Goal: Answer question/provide support

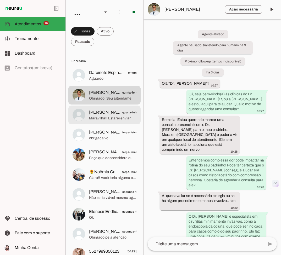
click at [113, 111] on span "Cláudia Reis💕" at bounding box center [105, 112] width 33 height 6
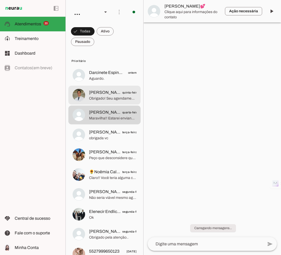
click at [113, 97] on span "Obrigado! Seu agendamento foi feito com sucesso! Anote os detalhes do seu agend…" at bounding box center [112, 98] width 47 height 5
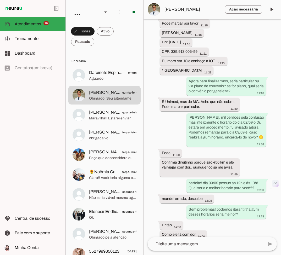
scroll to position [558, 0]
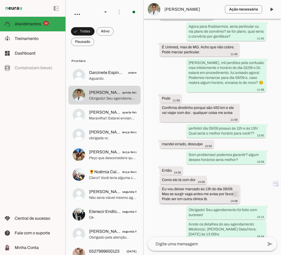
click at [232, 188] on span at bounding box center [235, 194] width 13 height 13
click at [0, 0] on slot "info" at bounding box center [0, 0] width 0 height 0
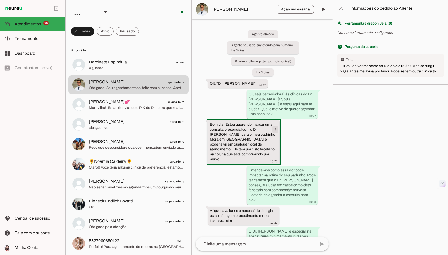
click at [273, 123] on span at bounding box center [275, 129] width 13 height 13
click at [0, 0] on slot "info" at bounding box center [0, 0] width 0 height 0
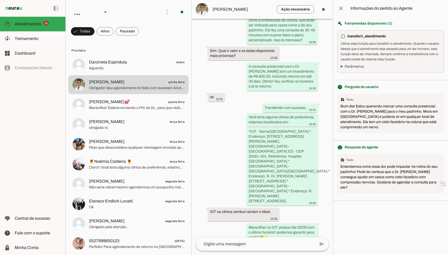
scroll to position [210, 0]
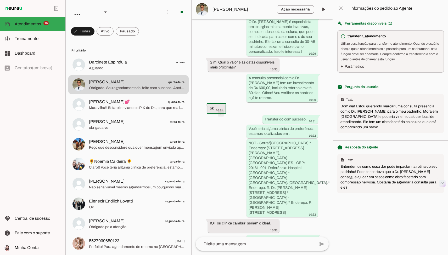
click at [221, 107] on span at bounding box center [221, 113] width 13 height 13
click at [0, 0] on slot "info" at bounding box center [0, 0] width 0 height 0
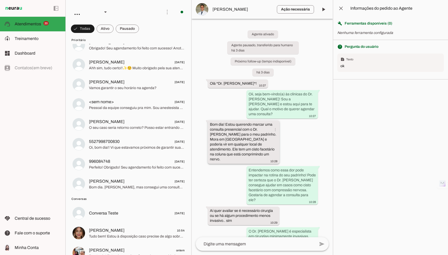
scroll to position [186, 0]
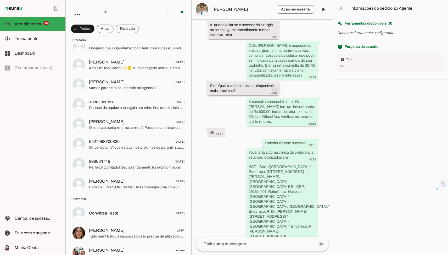
click at [277, 85] on span at bounding box center [275, 91] width 13 height 13
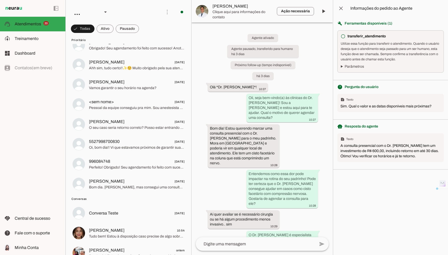
click at [348, 67] on summary "Parâmetros" at bounding box center [391, 66] width 100 height 5
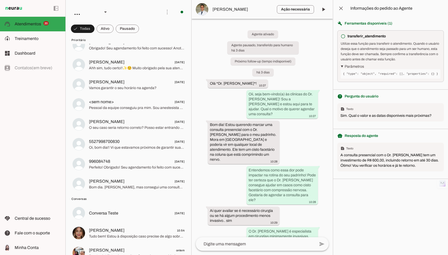
click at [356, 74] on div "{ "type": "object", "required": [], "properties": {} }" at bounding box center [391, 73] width 100 height 9
click at [368, 60] on div "Utilize essa função para transferir o atendimento. Quando o usuário deseja que …" at bounding box center [391, 51] width 100 height 21
click at [342, 10] on span at bounding box center [341, 8] width 13 height 13
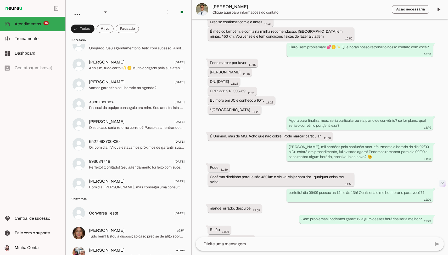
scroll to position [364, 0]
